Goal: Download file/media

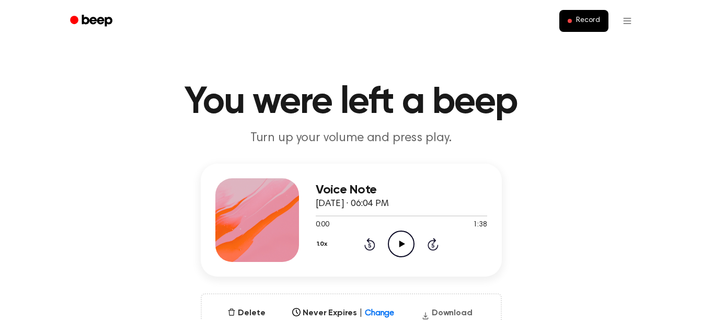
click at [445, 310] on button "Download" at bounding box center [447, 315] width 60 height 17
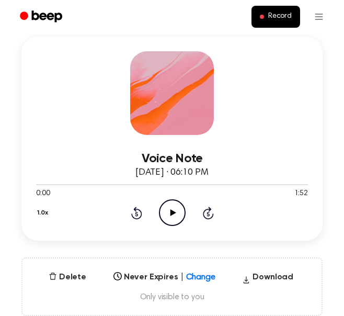
scroll to position [164, 0]
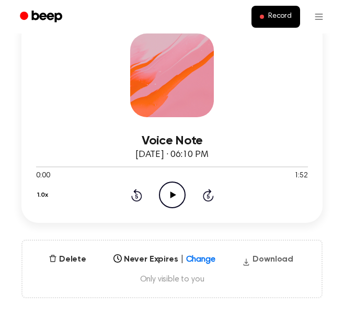
click at [266, 261] on button "Download" at bounding box center [268, 261] width 60 height 17
click at [324, 117] on div "Voice Note [DATE] · 06:10 PM 0:00 1:52 Your browser does not support the [objec…" at bounding box center [172, 158] width 319 height 279
